Goal: Find specific page/section: Find specific page/section

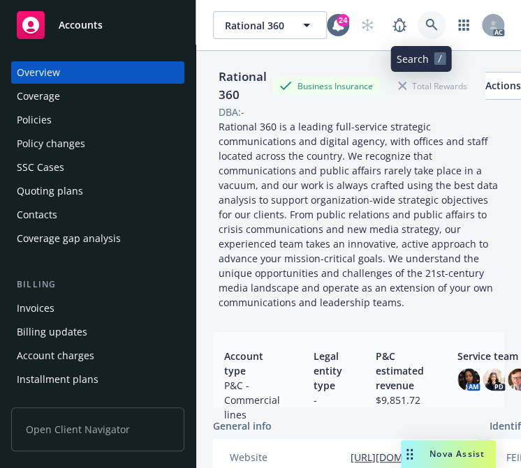
click at [425, 20] on icon at bounding box center [431, 25] width 13 height 13
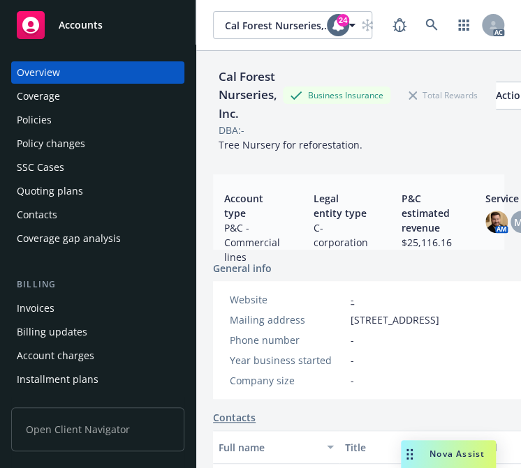
click at [49, 112] on div "Policies" at bounding box center [34, 120] width 35 height 22
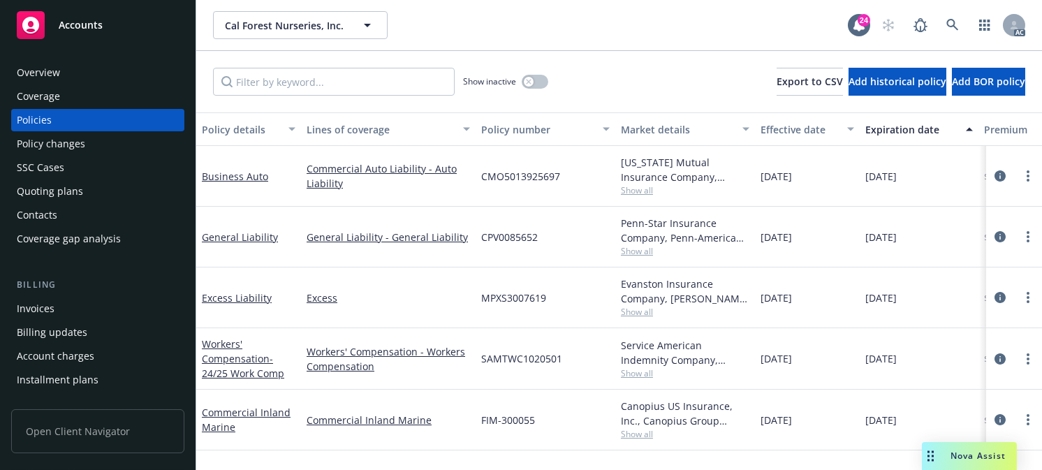
click at [520, 126] on div "Effective date" at bounding box center [799, 129] width 78 height 15
click at [520, 128] on div "Effective date" at bounding box center [799, 129] width 78 height 15
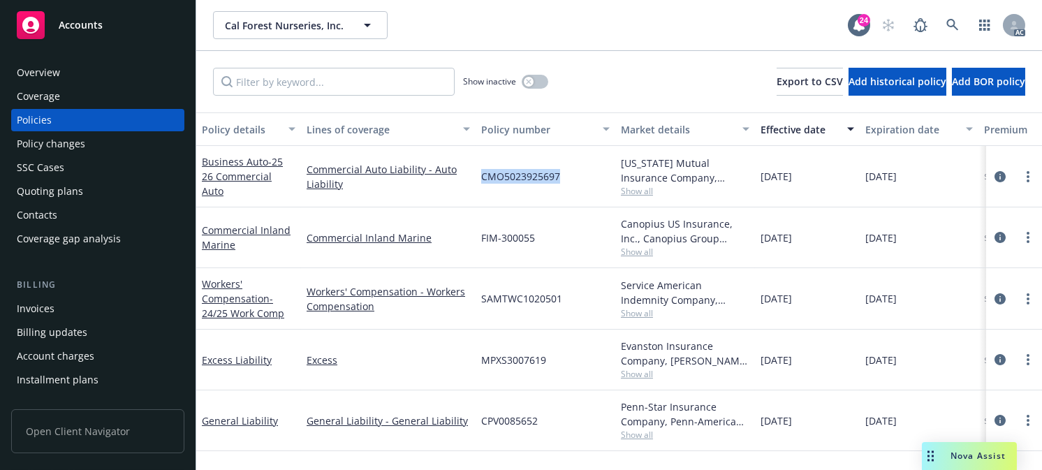
drag, startPoint x: 573, startPoint y: 180, endPoint x: 479, endPoint y: 180, distance: 94.2
click at [479, 180] on div "CMO5023925697" at bounding box center [545, 176] width 140 height 61
copy span "CMO5023925697"
click at [520, 21] on icon at bounding box center [952, 25] width 13 height 13
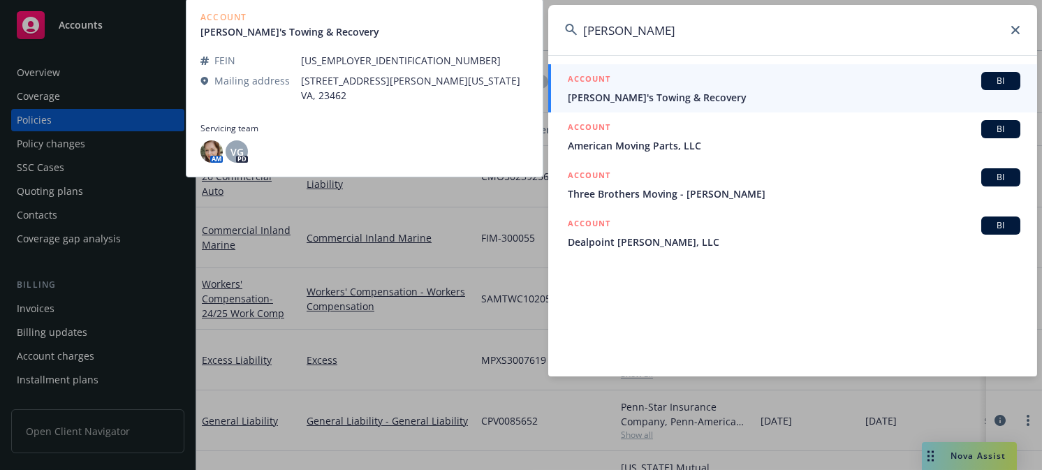
type input "[PERSON_NAME]"
click at [520, 101] on span "[PERSON_NAME]'s Towing & Recovery" at bounding box center [794, 97] width 452 height 15
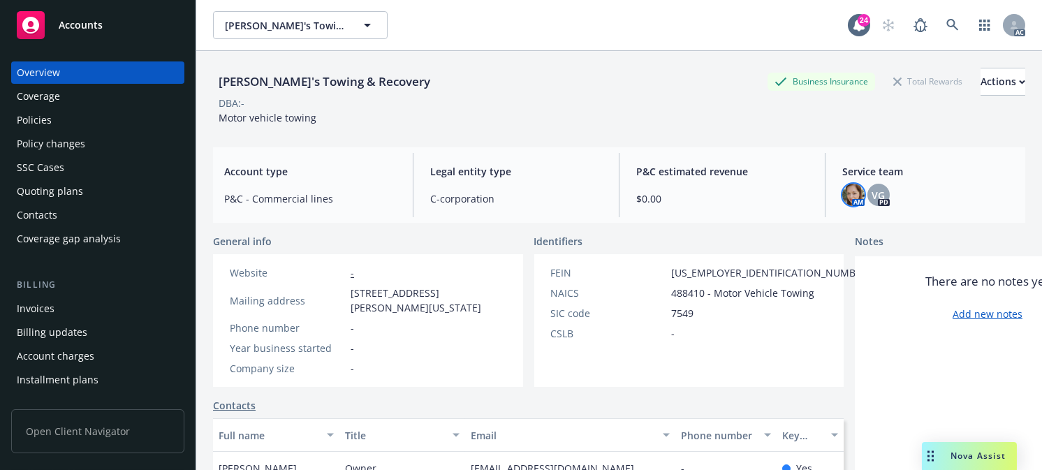
click at [520, 195] on img at bounding box center [853, 195] width 22 height 22
click at [520, 191] on span "VG" at bounding box center [878, 195] width 13 height 15
drag, startPoint x: 385, startPoint y: 73, endPoint x: 221, endPoint y: 77, distance: 164.1
click at [221, 77] on div "[PERSON_NAME]'s Towing & Recovery Business Insurance Total Rewards Actions" at bounding box center [619, 82] width 812 height 28
copy div "[PERSON_NAME]'s Towing & Recovery"
